Goal: Book appointment/travel/reservation

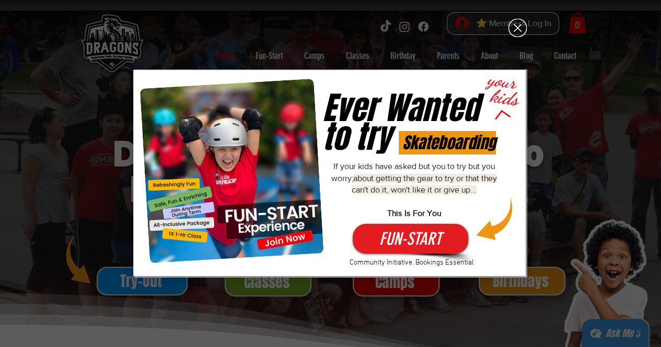
click at [518, 20] on icon "Back to site" at bounding box center [517, 28] width 18 height 18
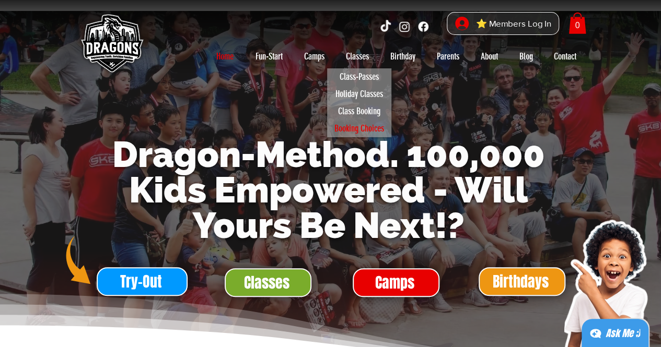
click at [362, 128] on p "Booking Choices" at bounding box center [359, 128] width 59 height 17
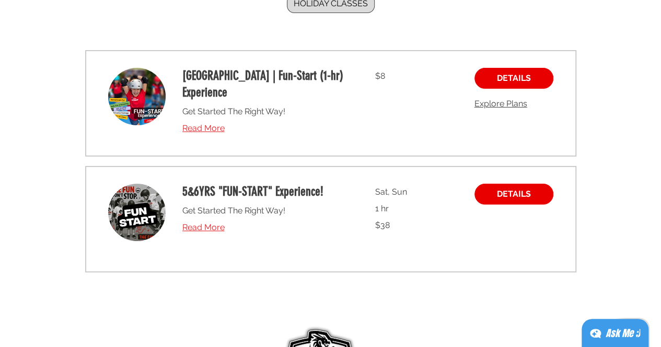
scroll to position [133, 0]
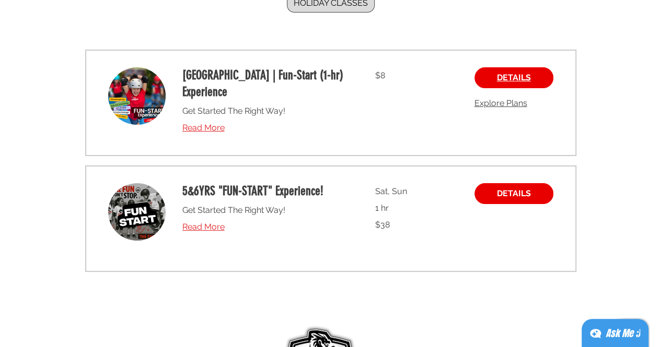
click at [492, 79] on link "DETAILS" at bounding box center [513, 77] width 79 height 21
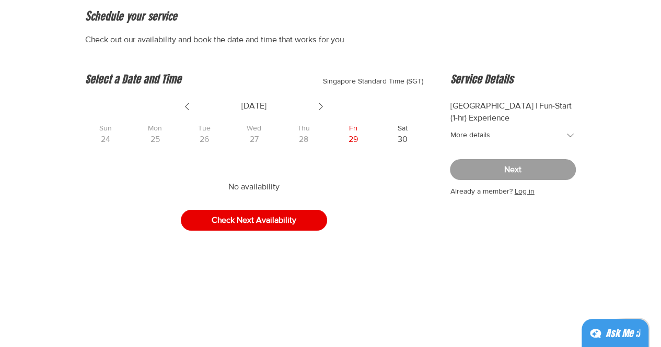
scroll to position [109, 0]
click at [318, 109] on icon "Show next week" at bounding box center [320, 107] width 13 height 13
click at [252, 139] on span "3" at bounding box center [253, 139] width 41 height 11
click at [321, 105] on icon "Show next week" at bounding box center [320, 107] width 13 height 13
click at [259, 228] on button "Check Next Availability" at bounding box center [254, 220] width 146 height 21
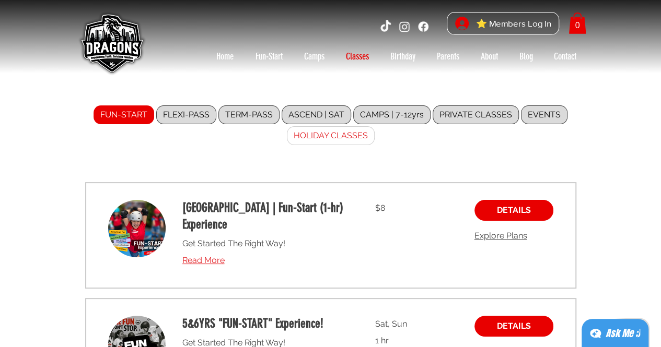
click at [352, 135] on label "HOLIDAY CLASSES" at bounding box center [331, 135] width 88 height 19
click at [0, 0] on input "HOLIDAY CLASSES" at bounding box center [0, 0] width 0 height 0
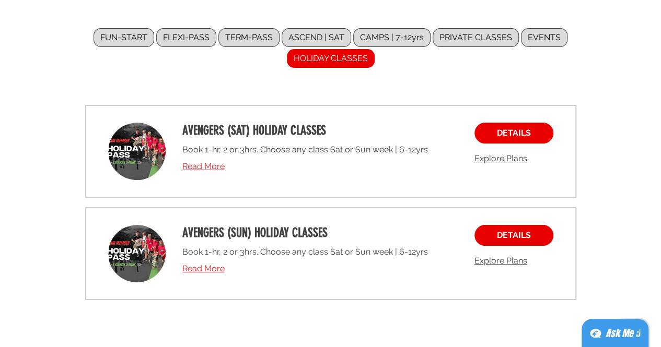
scroll to position [78, 0]
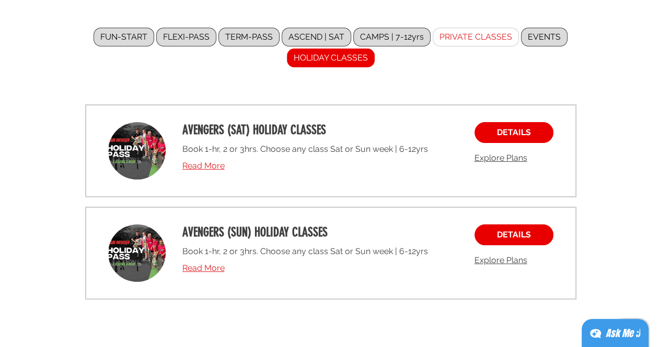
click at [489, 31] on label "PRIVATE CLASSES" at bounding box center [475, 37] width 86 height 19
click at [0, 0] on input "PRIVATE CLASSES" at bounding box center [0, 0] width 0 height 0
